Goal: Information Seeking & Learning: Learn about a topic

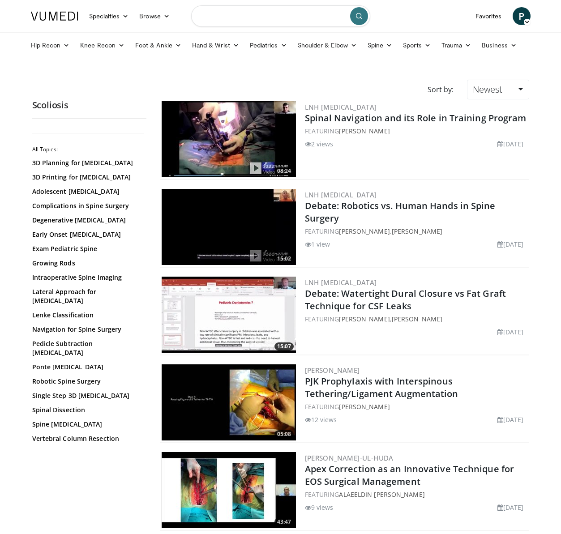
click at [273, 18] on input "Search topics, interventions" at bounding box center [280, 16] width 179 height 22
type input "*********"
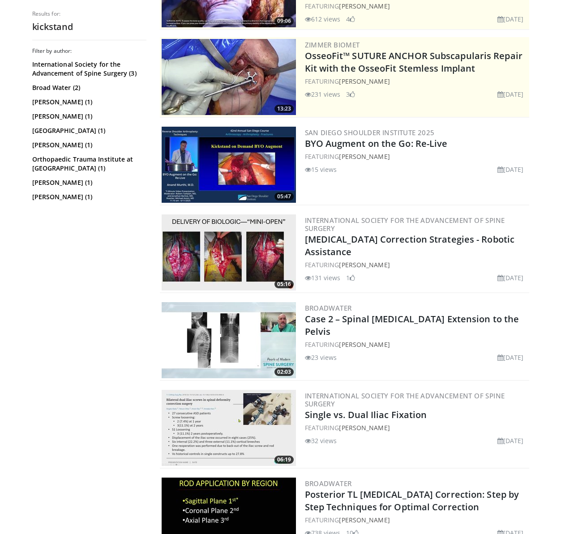
scroll to position [170, 0]
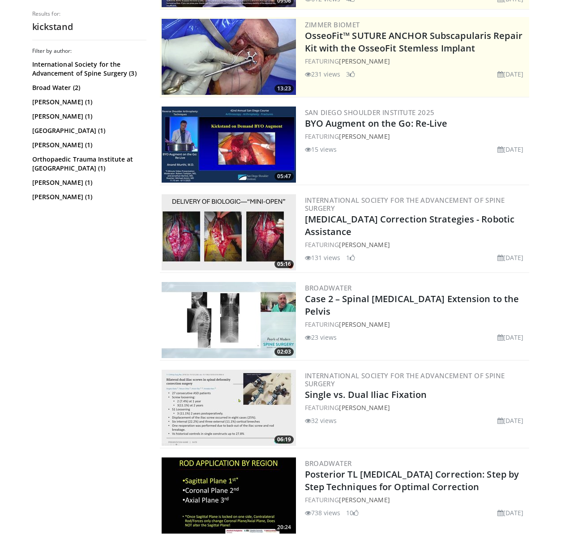
click at [194, 310] on img at bounding box center [229, 320] width 134 height 76
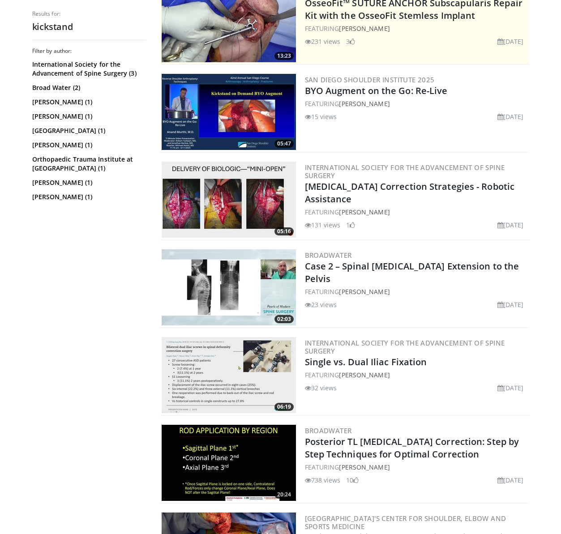
scroll to position [227, 0]
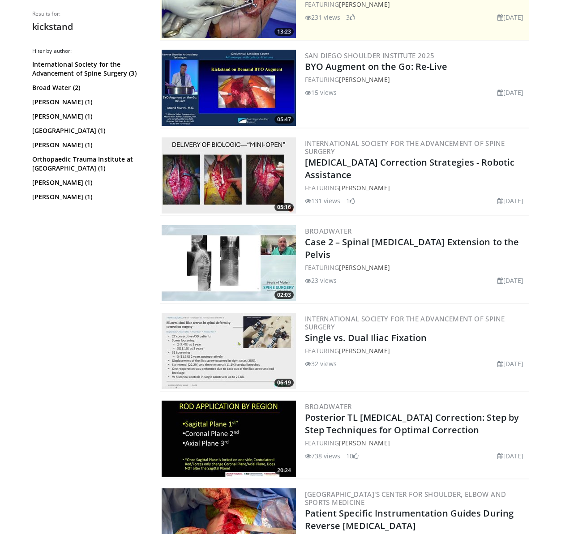
click at [184, 329] on img at bounding box center [229, 351] width 134 height 76
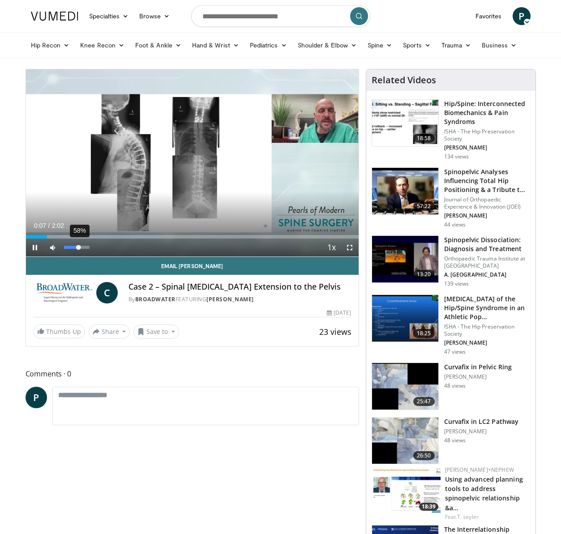
click at [79, 247] on div "58%" at bounding box center [77, 247] width 26 height 3
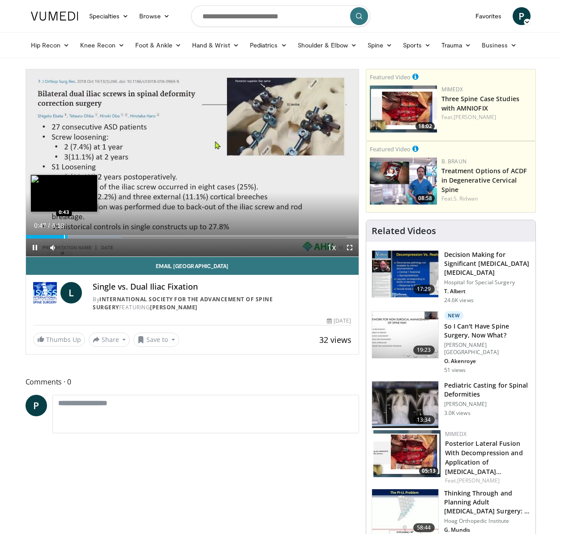
click at [64, 234] on div "Loaded : 28.87% 0:47 0:43" at bounding box center [192, 234] width 333 height 9
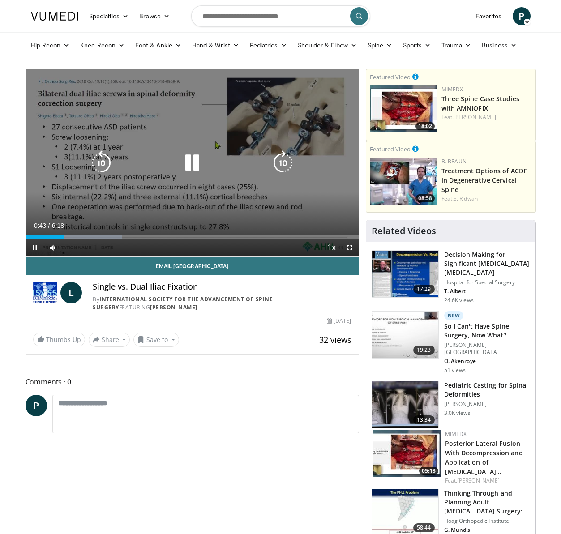
click at [134, 196] on div "10 seconds Tap to unmute" at bounding box center [192, 162] width 333 height 187
click at [162, 141] on div "10 seconds Tap to unmute" at bounding box center [192, 162] width 333 height 187
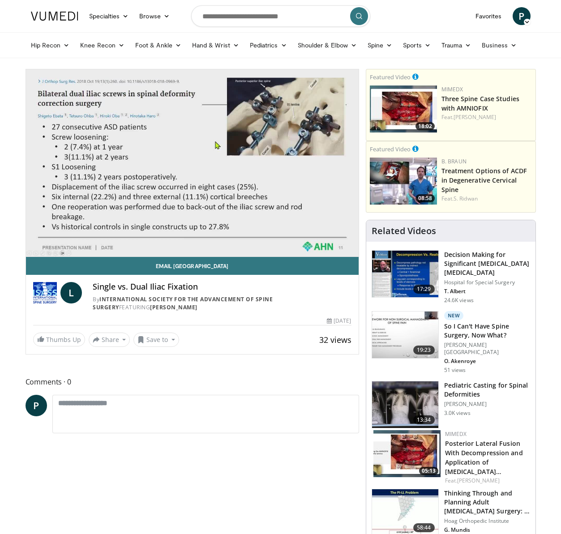
click at [162, 141] on div "10 seconds Tap to unmute" at bounding box center [192, 162] width 333 height 187
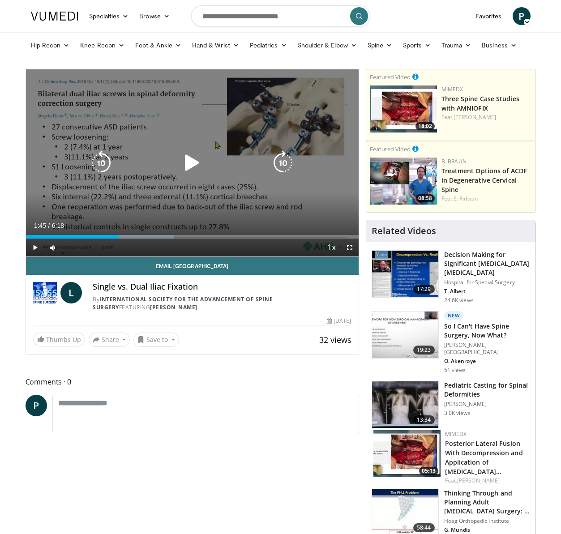
click at [162, 141] on div "10 seconds Tap to unmute" at bounding box center [192, 162] width 333 height 187
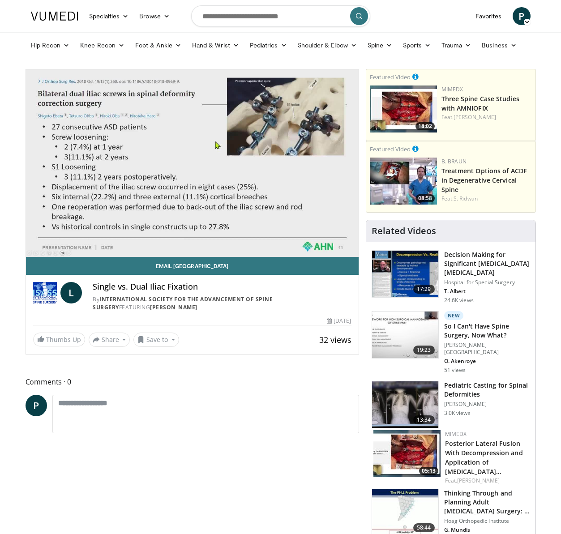
click at [162, 141] on div "10 seconds Tap to unmute" at bounding box center [192, 162] width 333 height 187
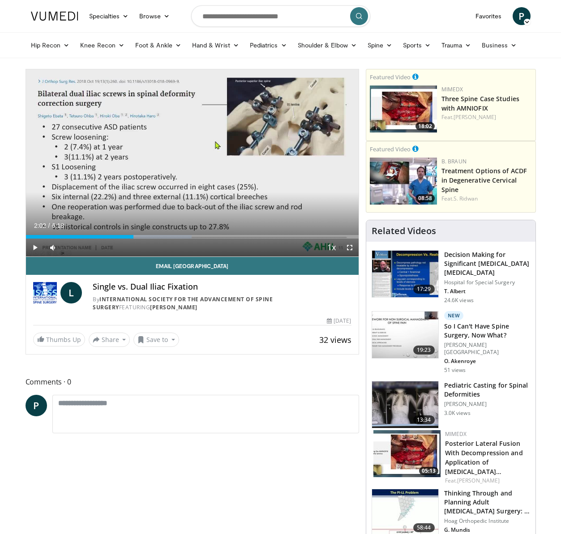
click at [214, 102] on div "10 seconds Tap to unmute" at bounding box center [192, 162] width 333 height 187
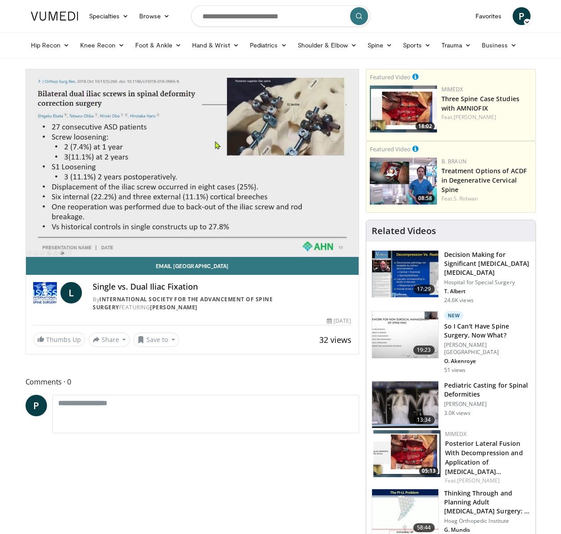
click at [214, 103] on div "10 seconds Tap to unmute" at bounding box center [192, 162] width 333 height 187
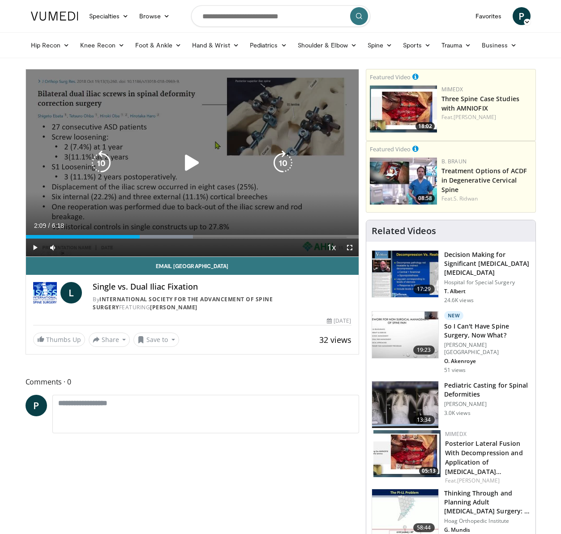
click at [208, 97] on div "10 seconds Tap to unmute" at bounding box center [192, 162] width 333 height 187
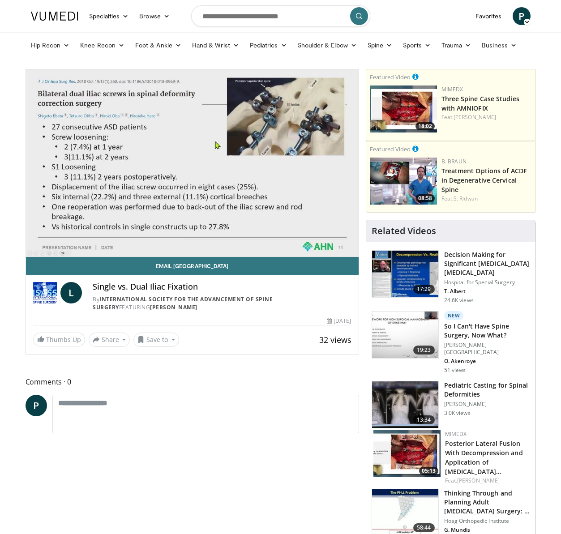
click at [206, 97] on div "10 seconds Tap to unmute" at bounding box center [192, 162] width 333 height 187
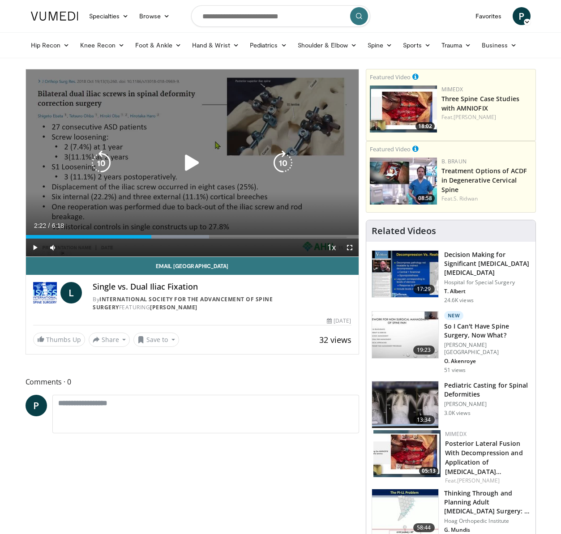
click at [234, 128] on div "10 seconds Tap to unmute" at bounding box center [192, 162] width 333 height 187
click at [274, 201] on div "10 seconds Tap to unmute" at bounding box center [192, 162] width 333 height 187
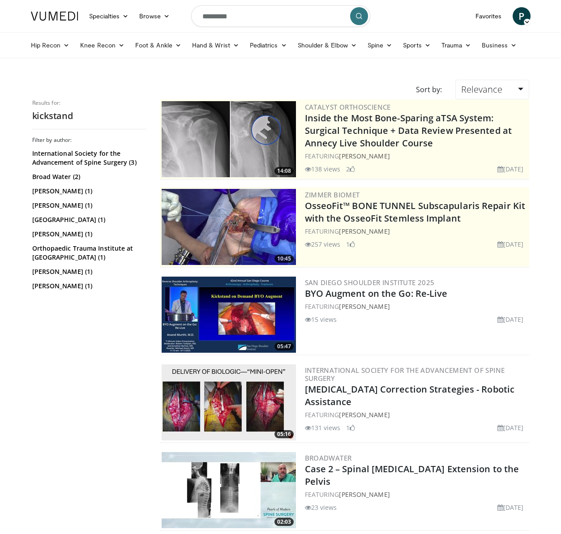
click at [249, 19] on input "*********" at bounding box center [280, 16] width 179 height 22
type input "**********"
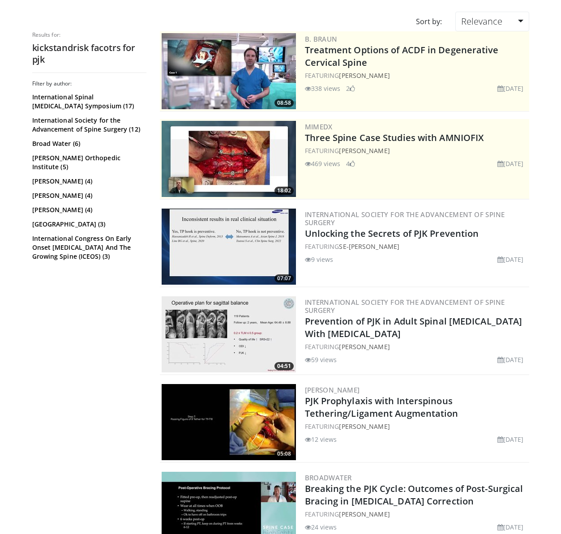
scroll to position [68, 0]
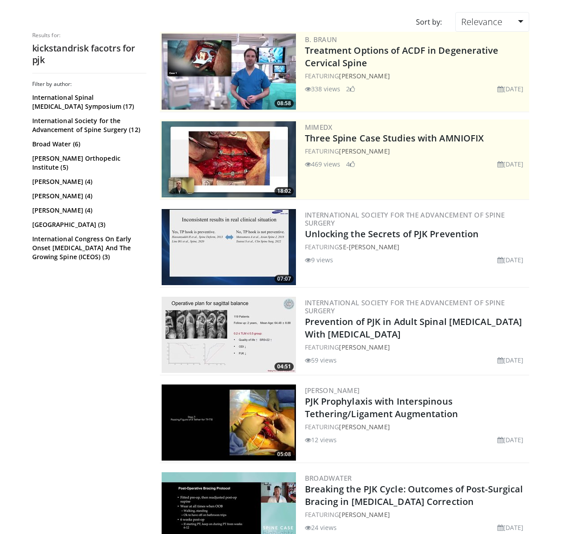
click at [238, 253] on img at bounding box center [229, 247] width 134 height 76
click at [205, 320] on img at bounding box center [229, 335] width 134 height 76
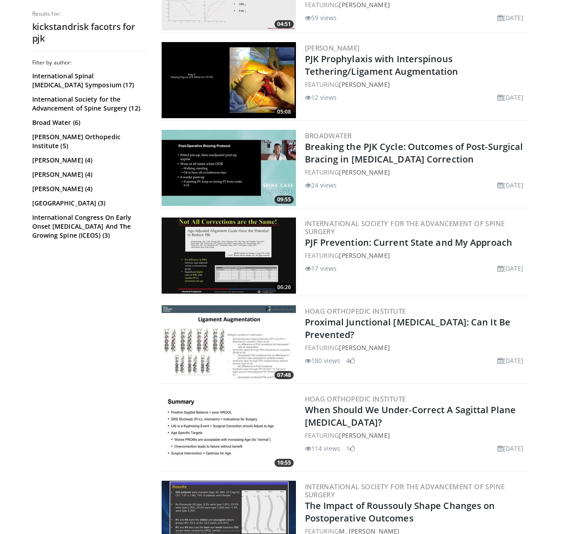
scroll to position [477, 0]
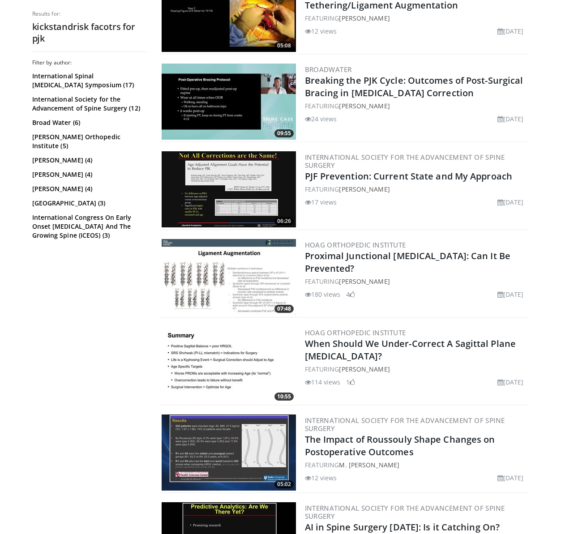
click at [213, 296] on img at bounding box center [229, 277] width 134 height 76
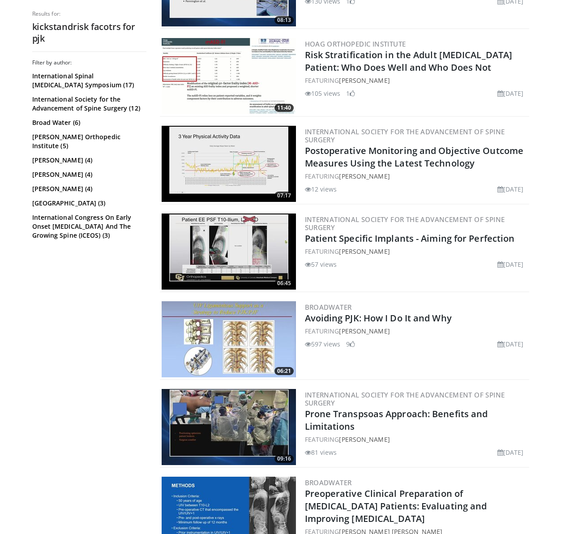
scroll to position [1206, 0]
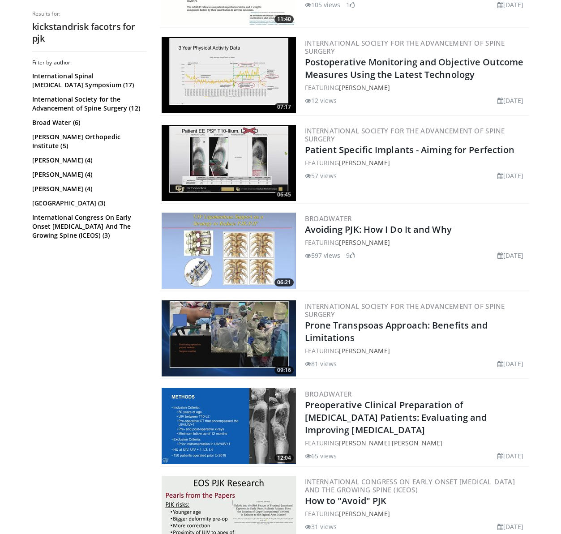
click at [209, 241] on img at bounding box center [229, 251] width 134 height 76
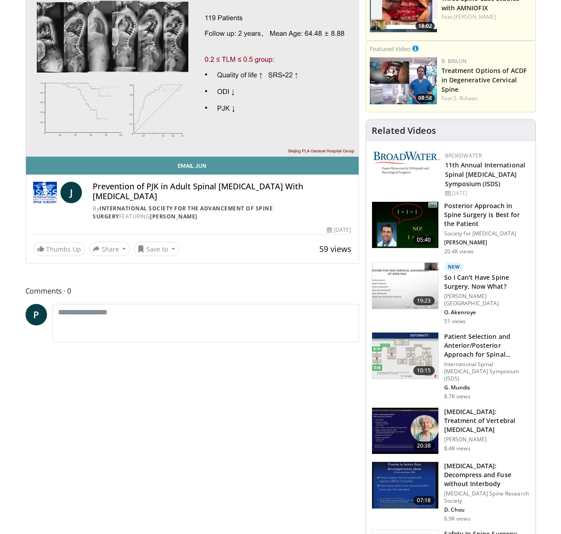
scroll to position [161, 0]
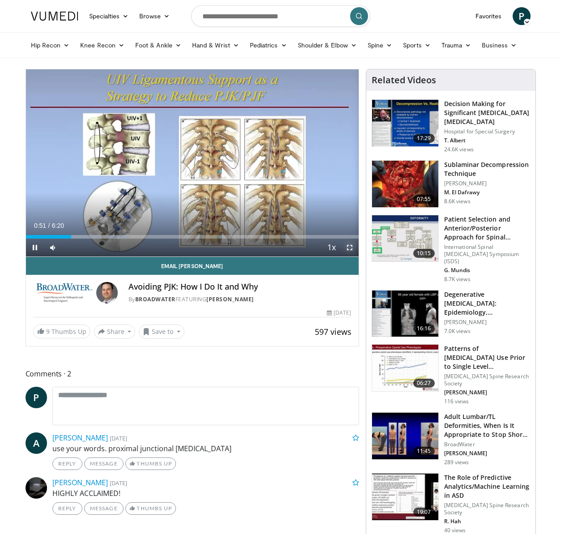
click at [345, 247] on span "Video Player" at bounding box center [350, 248] width 18 height 18
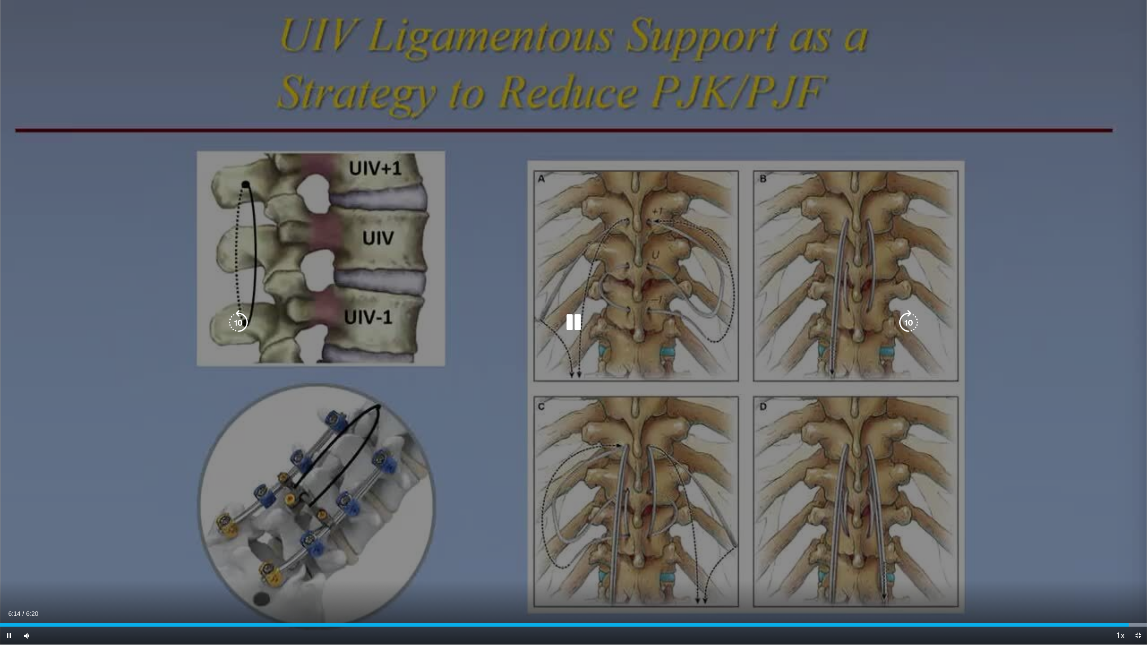
click at [495, 297] on div "10 seconds Tap to unmute" at bounding box center [573, 322] width 1147 height 645
